Goal: Find specific page/section: Find specific page/section

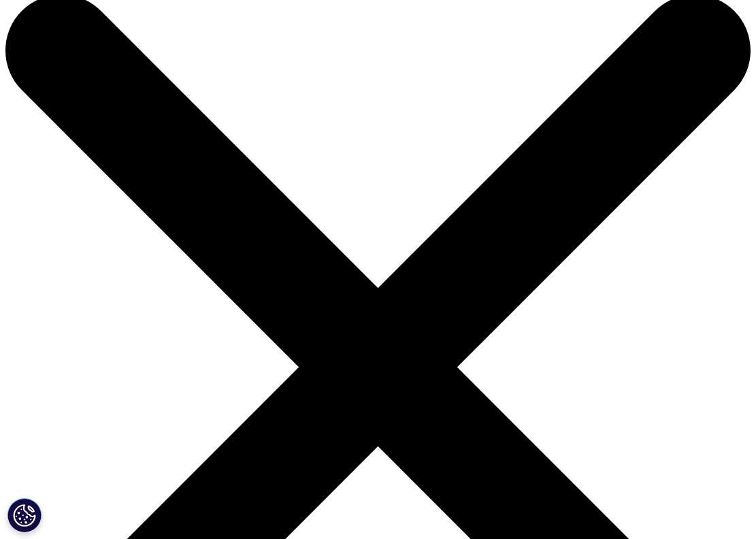
scroll to position [159, 0]
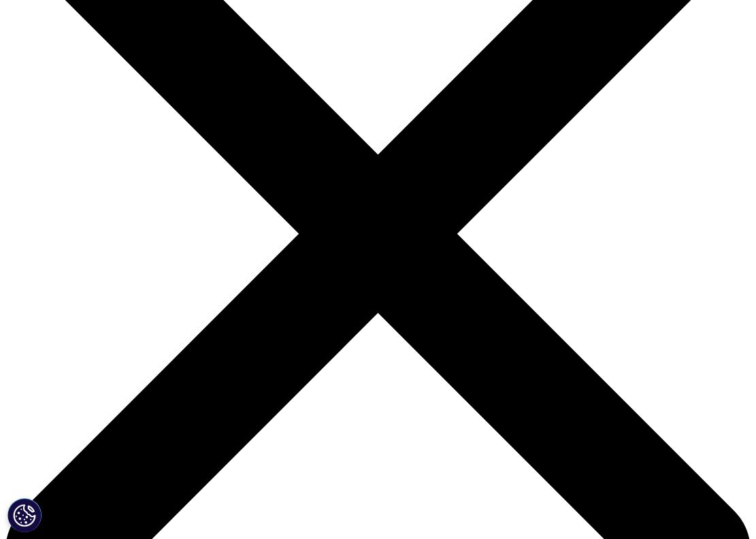
drag, startPoint x: 215, startPoint y: 308, endPoint x: 181, endPoint y: 326, distance: 38.4
copy p "Commercial Engagement Services team"
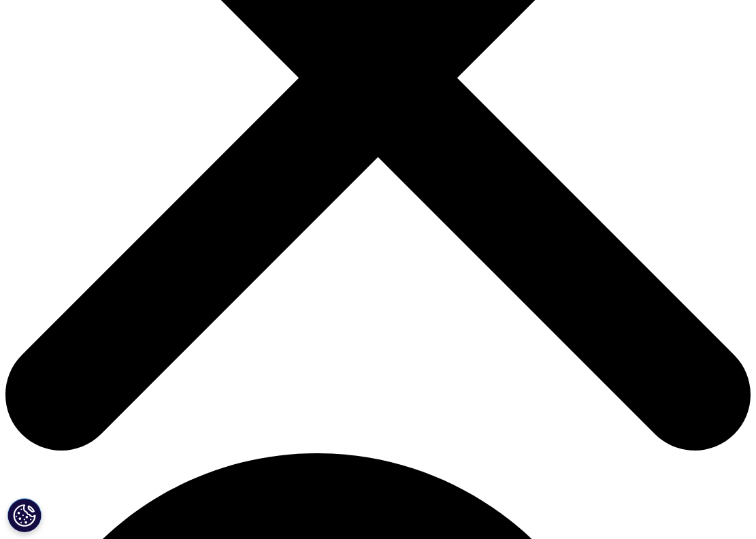
scroll to position [0, 0]
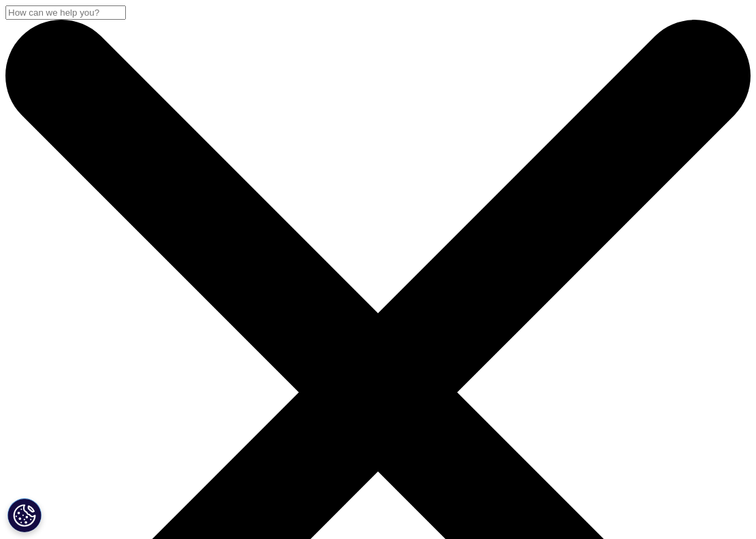
click at [126, 20] on input "搜索" at bounding box center [65, 12] width 120 height 14
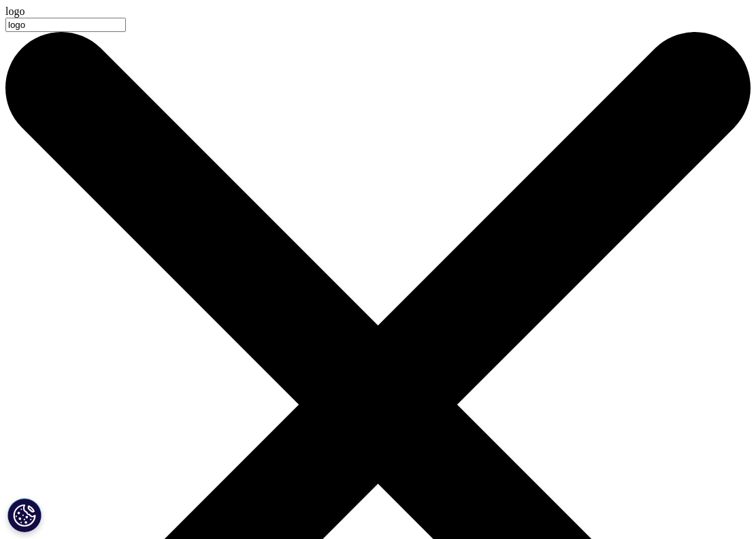
type input "logo"
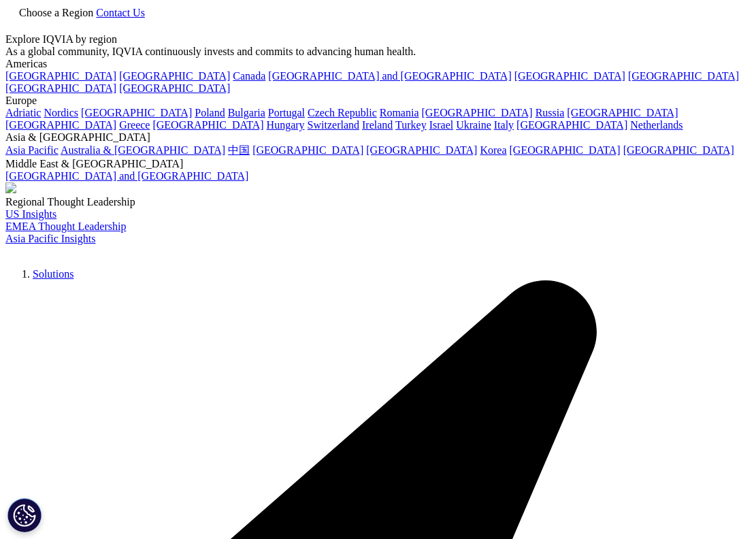
scroll to position [123, 0]
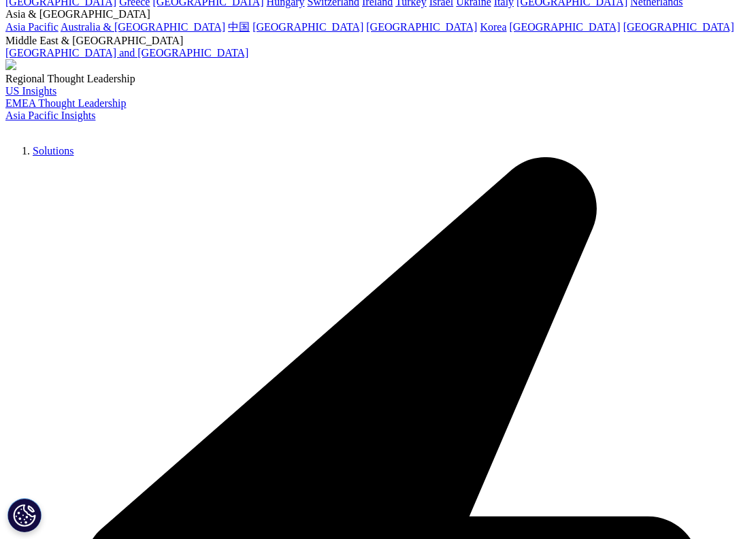
type input "logo"
